Goal: Task Accomplishment & Management: Complete application form

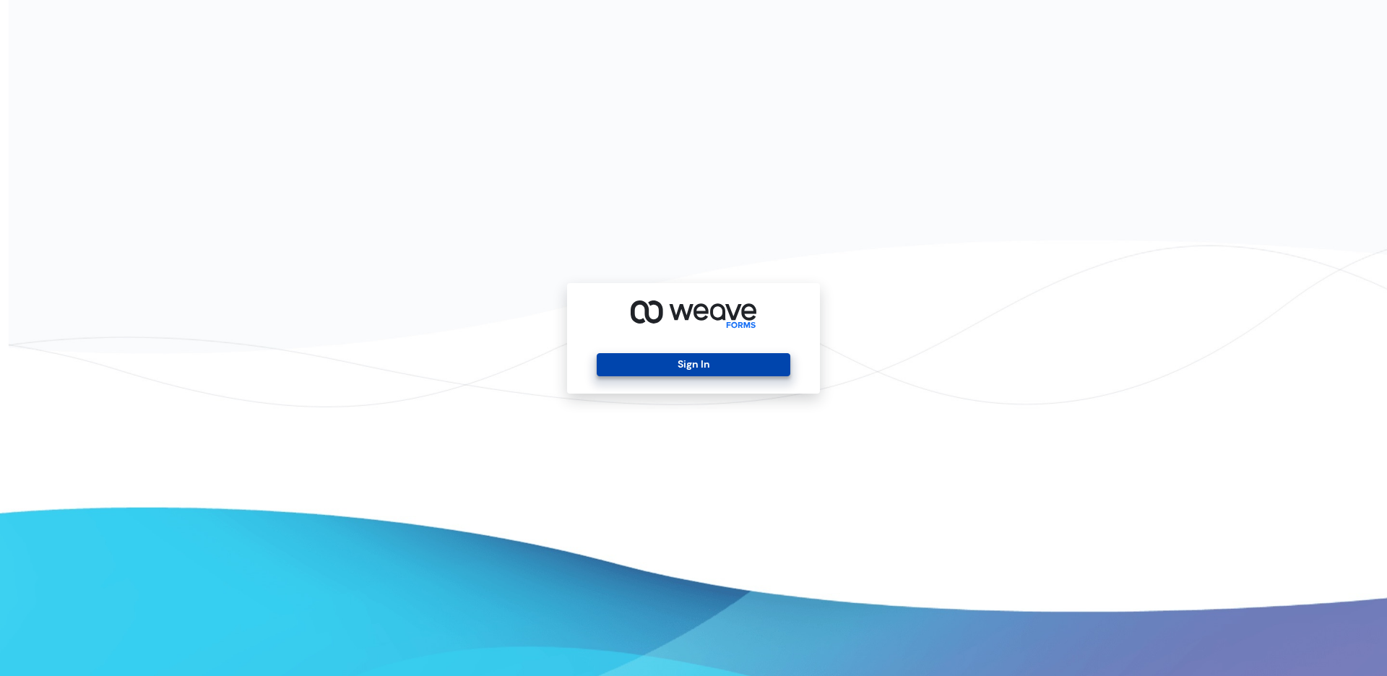
click at [646, 360] on button "Sign In" at bounding box center [693, 364] width 193 height 23
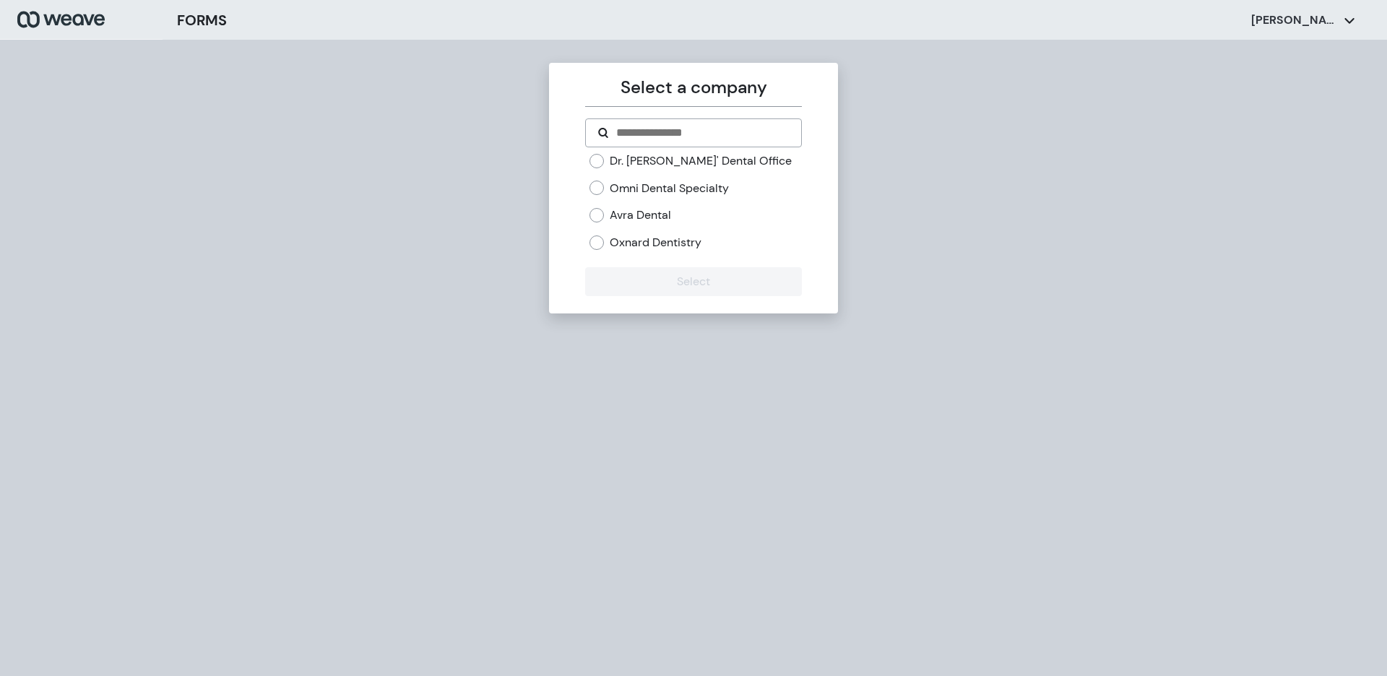
click at [641, 240] on label "Oxnard Dentistry" at bounding box center [656, 243] width 92 height 16
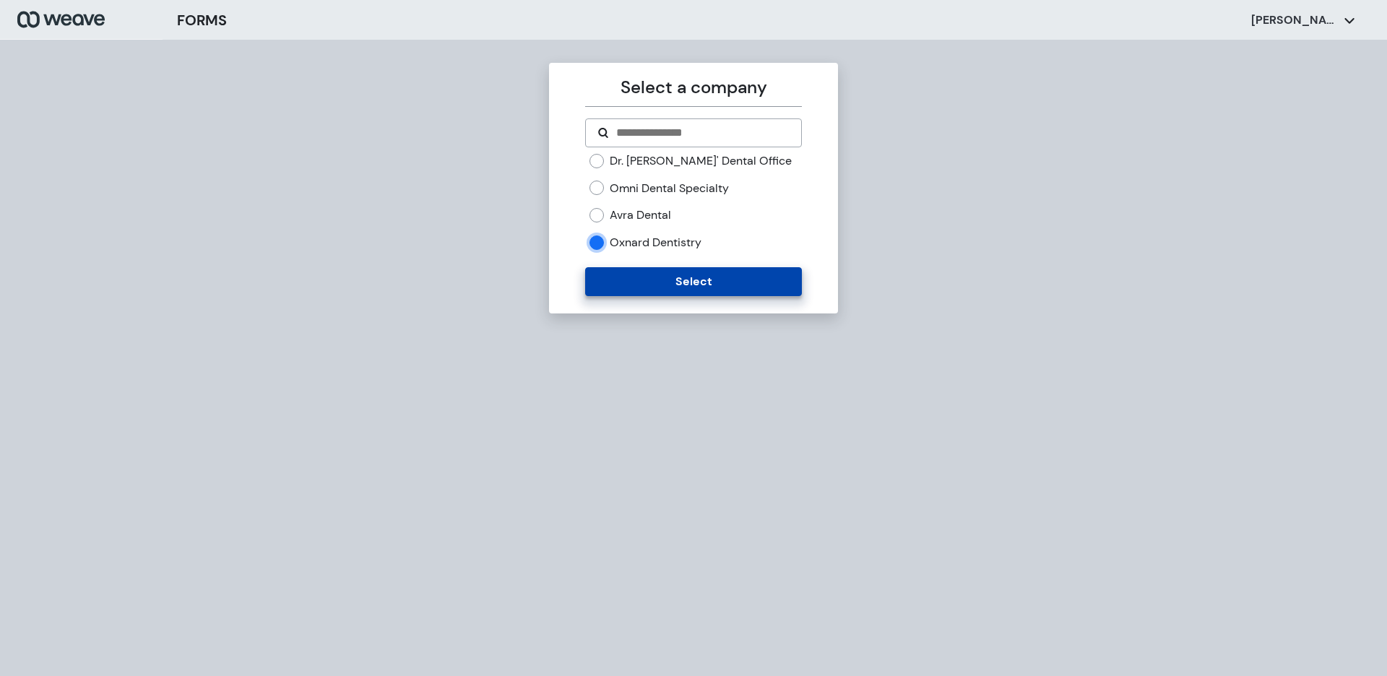
click at [638, 275] on button "Select" at bounding box center [693, 281] width 216 height 29
